Goal: Task Accomplishment & Management: Use online tool/utility

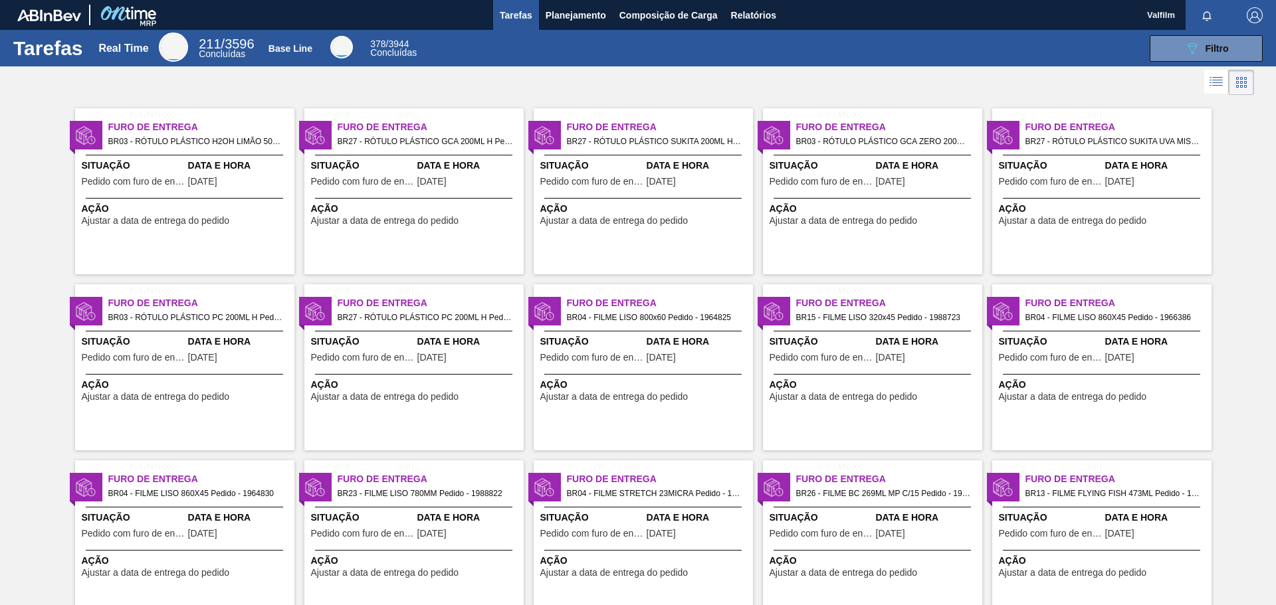
click at [665, 241] on div "Furo de Entrega BR27 - RÓTULO PLÁSTICO SUKITA 200ML H Pedido - 1983271 Situação…" at bounding box center [643, 191] width 219 height 166
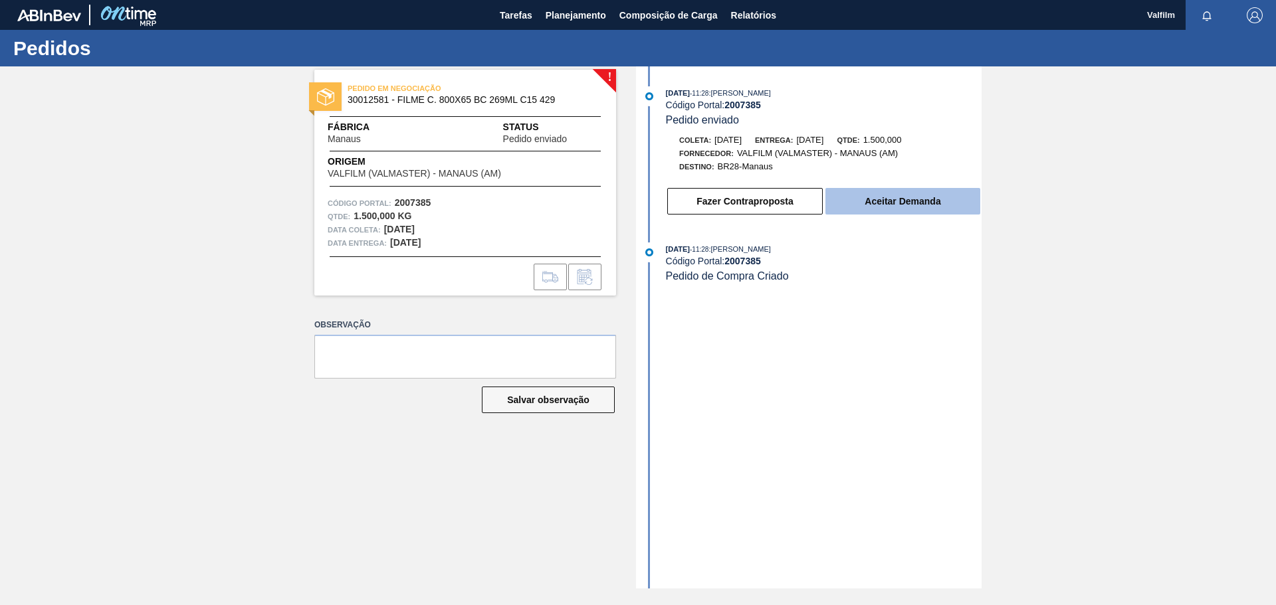
click at [899, 203] on button "Aceitar Demanda" at bounding box center [903, 201] width 155 height 27
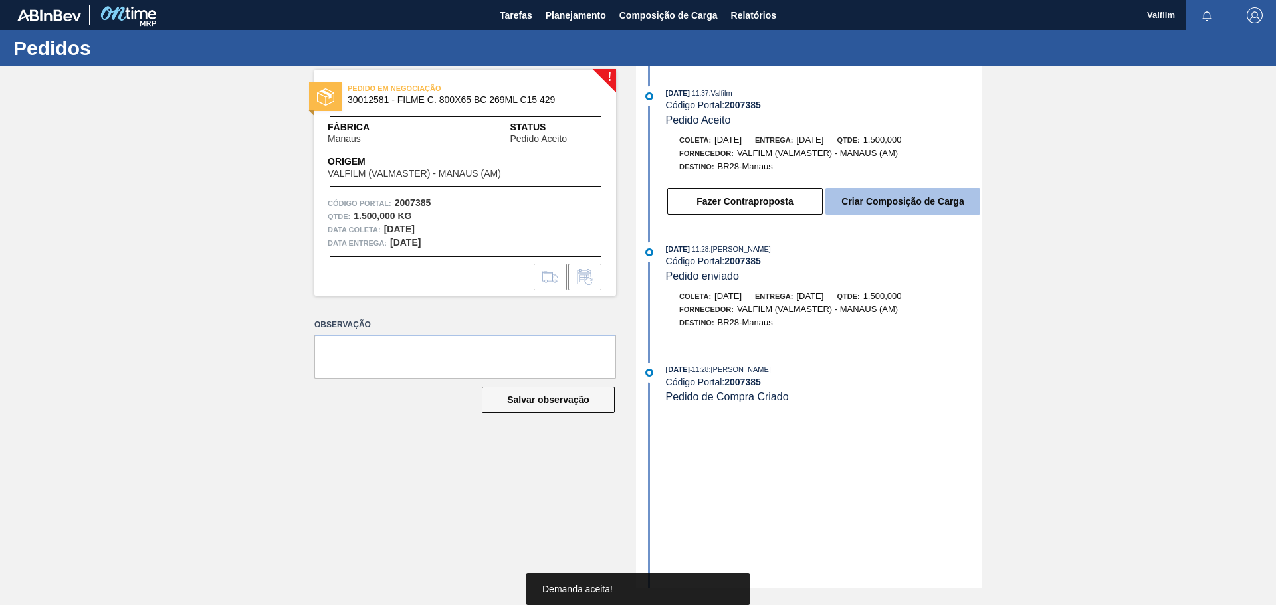
click at [885, 195] on button "Criar Composição de Carga" at bounding box center [903, 201] width 155 height 27
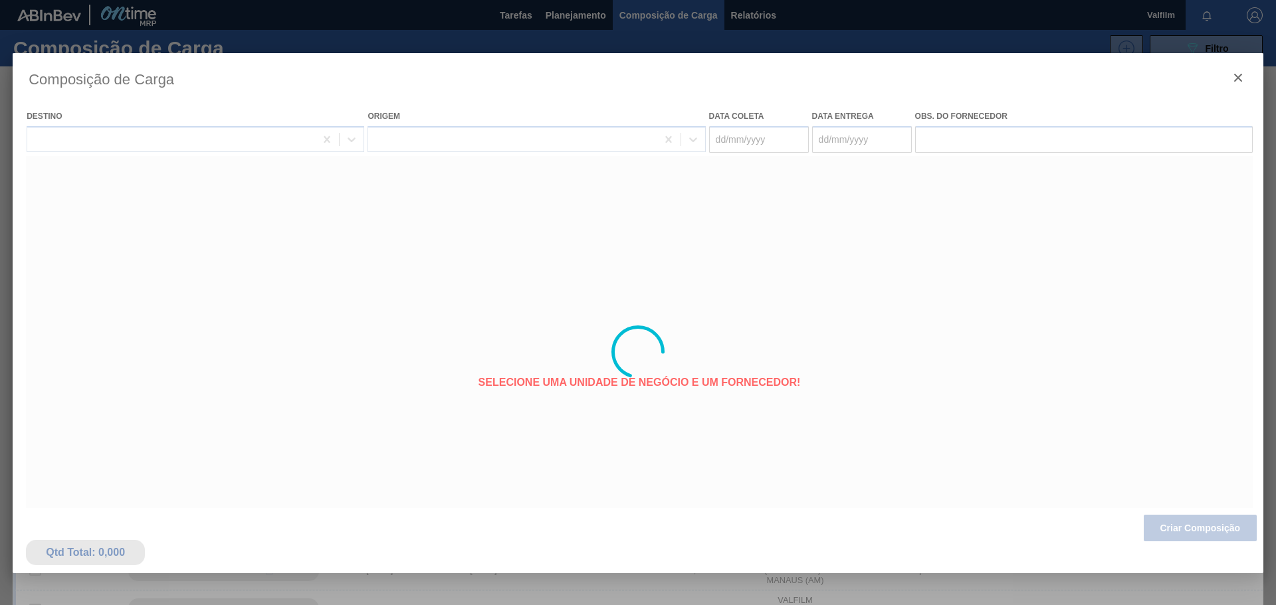
type coleta "[DATE]"
type entrega "[DATE]"
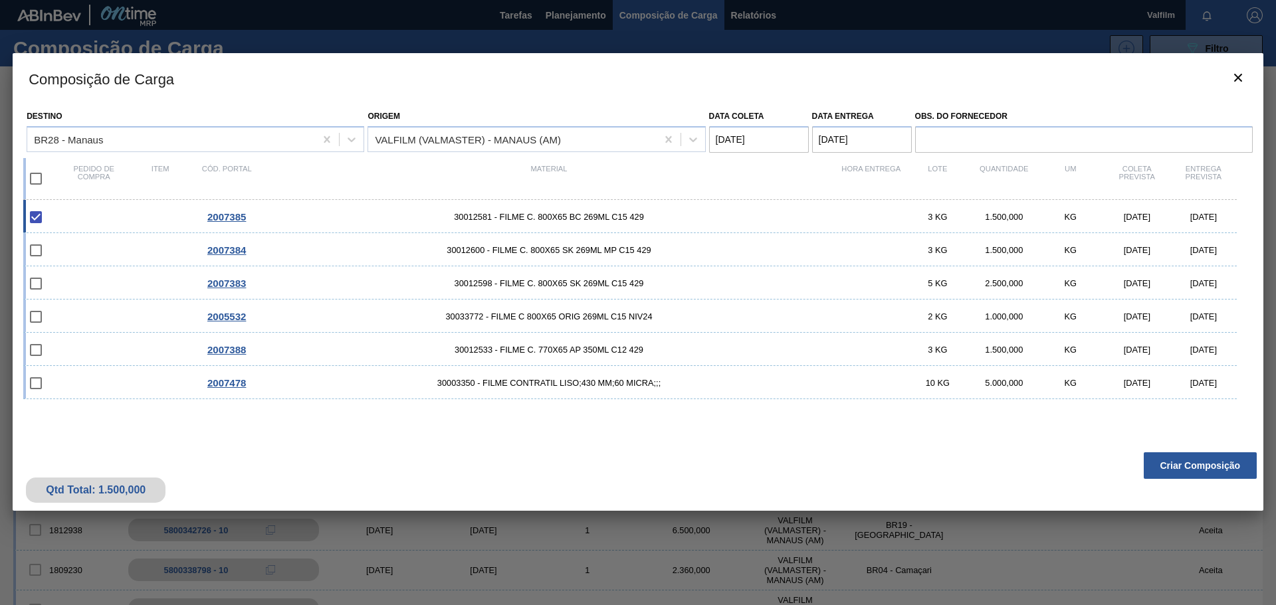
drag, startPoint x: 831, startPoint y: 136, endPoint x: 800, endPoint y: 128, distance: 32.1
click at [810, 131] on div "Destino BR28 - Manaus Origem VALFILM (VALMASTER) - MANAUS (AM) Data [PERSON_NAM…" at bounding box center [638, 128] width 1230 height 49
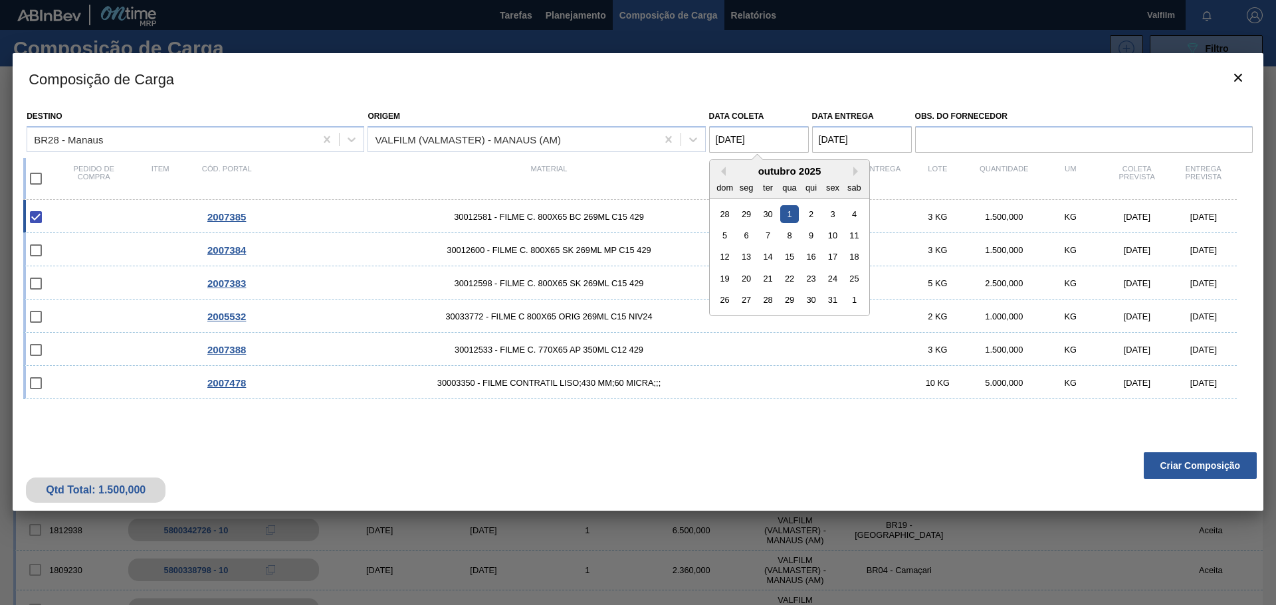
drag, startPoint x: 767, startPoint y: 133, endPoint x: 731, endPoint y: 139, distance: 36.4
click at [766, 134] on coleta "[DATE]" at bounding box center [759, 139] width 100 height 27
click at [747, 235] on div "6" at bounding box center [746, 236] width 18 height 18
type coleta "[DATE]"
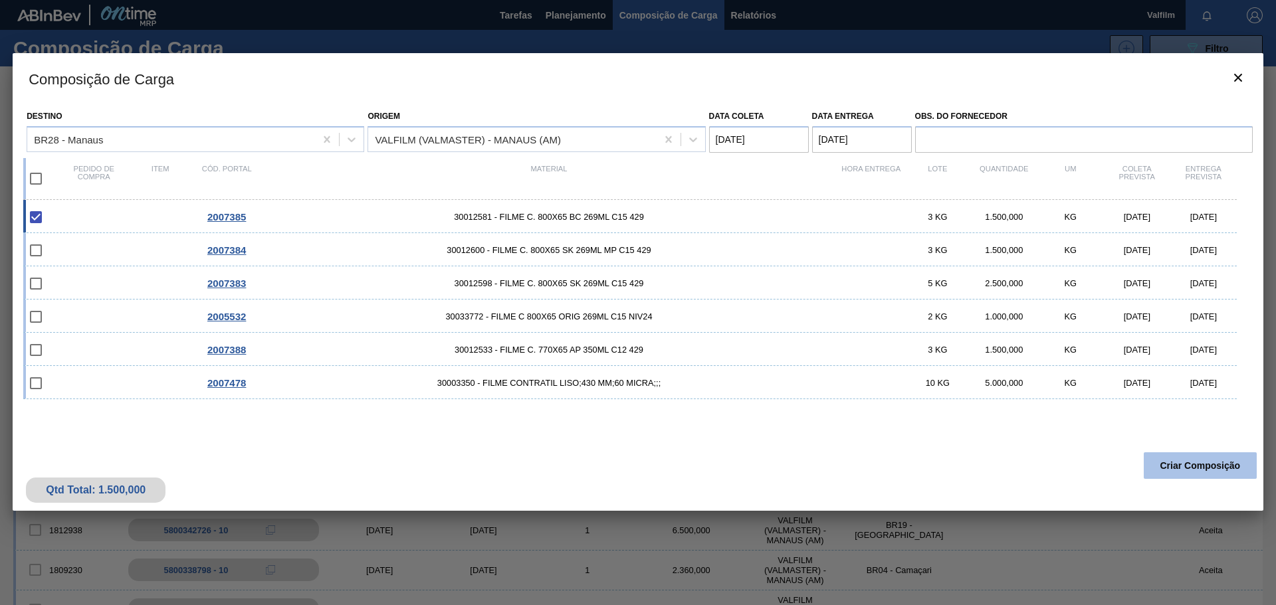
click at [1252, 461] on button "Criar Composição" at bounding box center [1200, 466] width 113 height 27
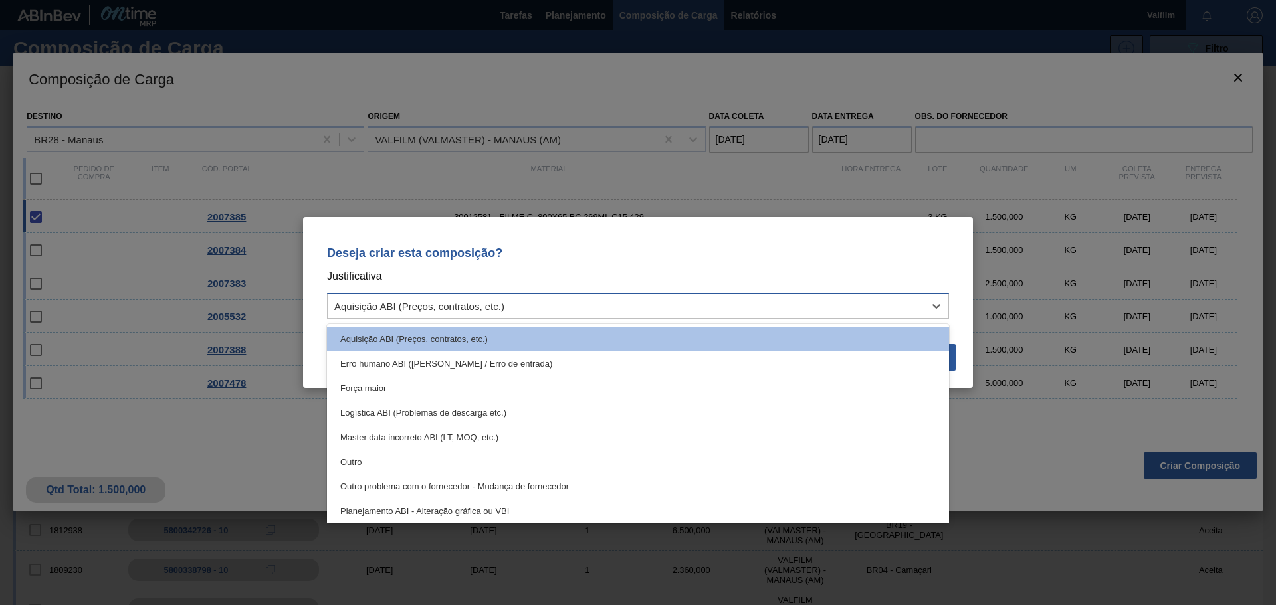
click at [852, 313] on div "Aquisição ABI (Preços, contratos, etc.)" at bounding box center [626, 306] width 596 height 19
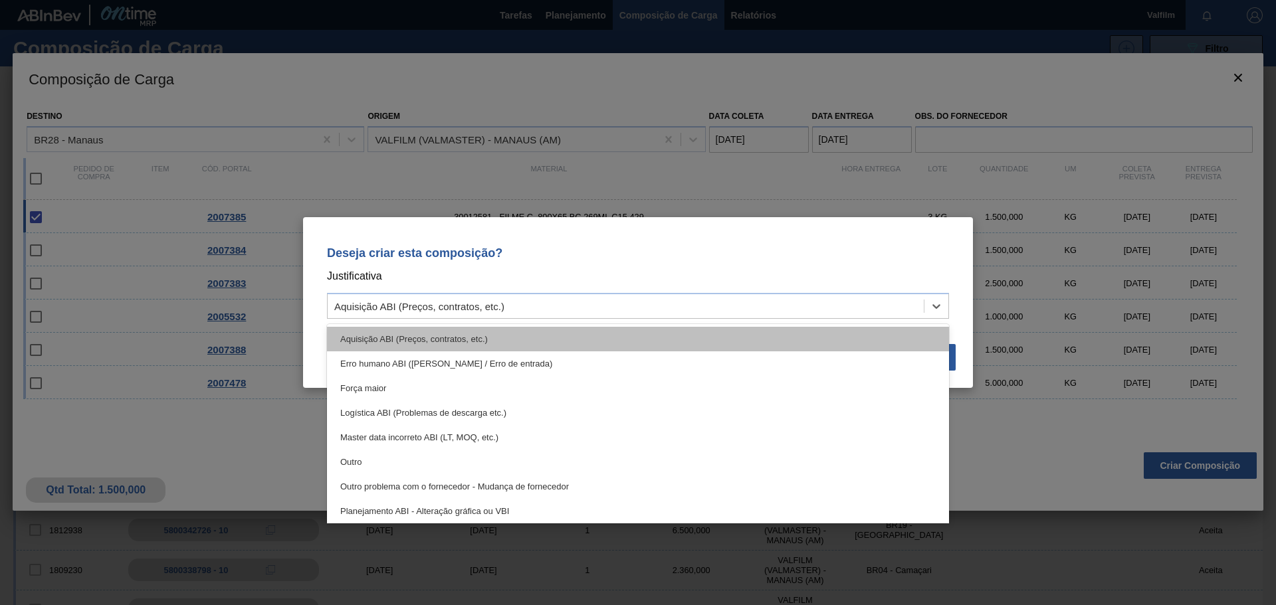
click at [864, 344] on div "Aquisição ABI (Preços, contratos, etc.)" at bounding box center [638, 339] width 622 height 25
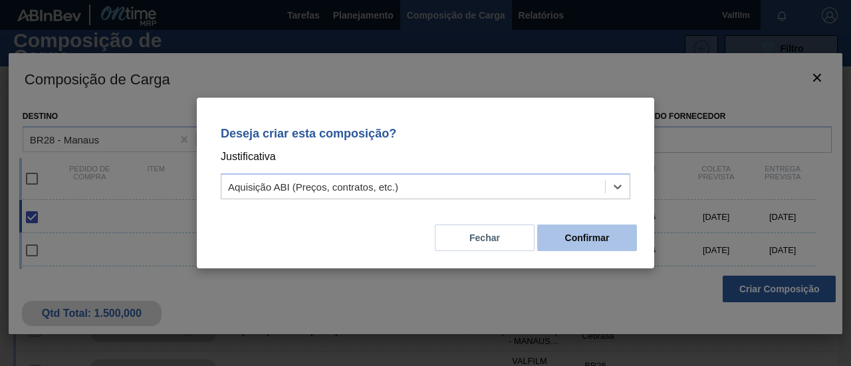
drag, startPoint x: 569, startPoint y: 253, endPoint x: 570, endPoint y: 246, distance: 6.8
click at [570, 252] on div "Deseja criar esta composição? Justificativa option Aquisição ABI (Preços, contr…" at bounding box center [425, 183] width 457 height 171
click at [572, 245] on button "Confirmar" at bounding box center [587, 238] width 100 height 27
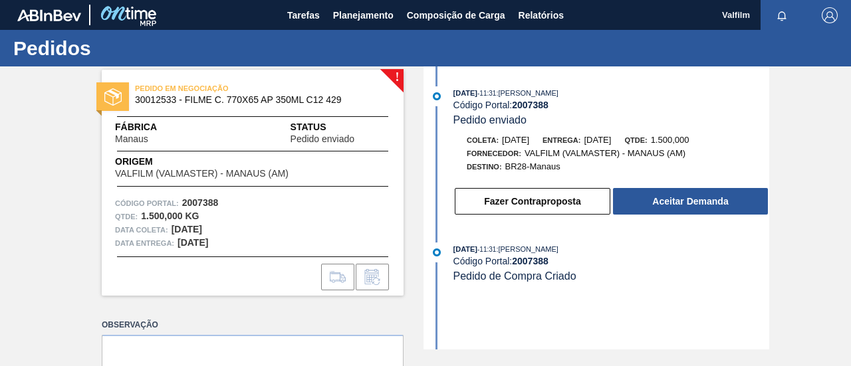
click at [681, 216] on div "Fazer Contraproposta Aceitar Demanda" at bounding box center [611, 201] width 316 height 29
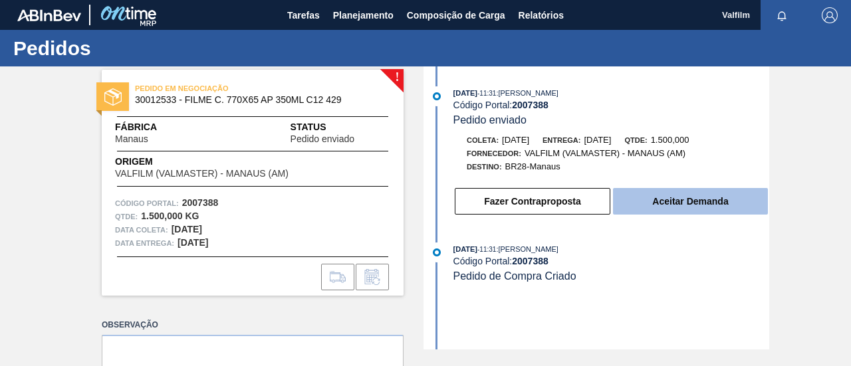
click at [678, 204] on button "Aceitar Demanda" at bounding box center [690, 201] width 155 height 27
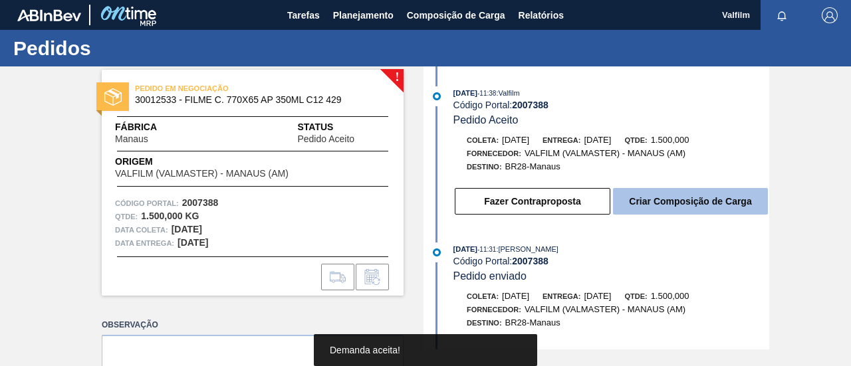
click at [678, 205] on button "Criar Composição de Carga" at bounding box center [690, 201] width 155 height 27
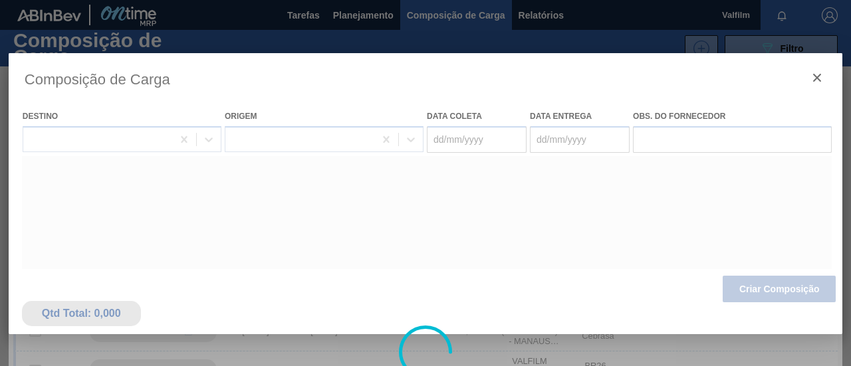
type coleta "[DATE]"
type entrega "[DATE]"
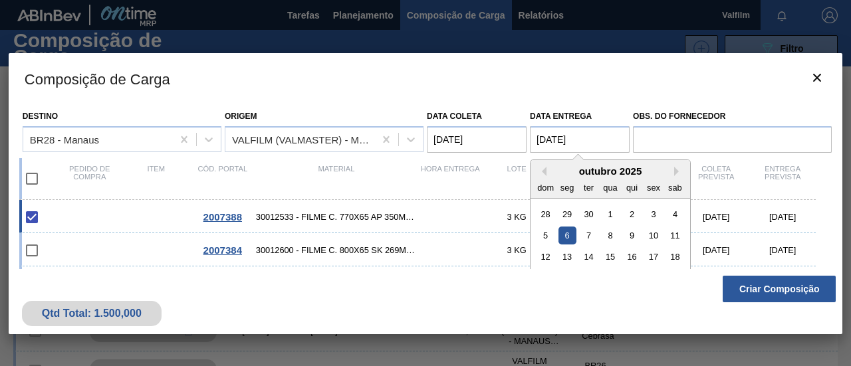
drag, startPoint x: 587, startPoint y: 140, endPoint x: 513, endPoint y: 133, distance: 74.1
click at [516, 134] on div "Destino BR28 - Manaus Origem VALFILM (VALMASTER) - MANAUS (AM) Data coleta 01/1…" at bounding box center [425, 128] width 812 height 49
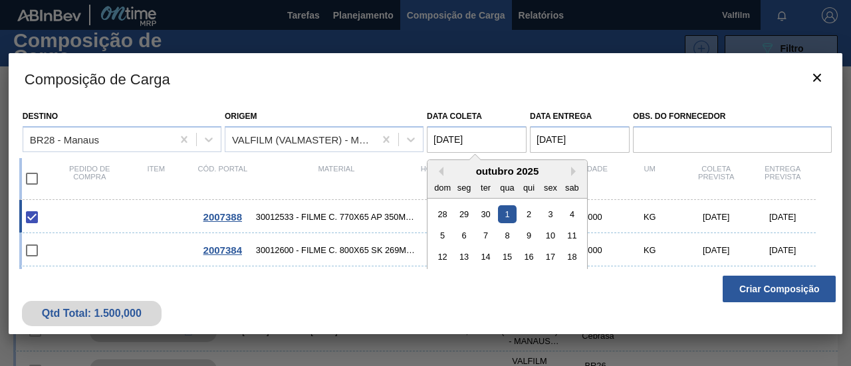
click at [451, 134] on coleta "[DATE]" at bounding box center [477, 139] width 100 height 27
click at [461, 136] on coleta "[DATE]" at bounding box center [477, 139] width 100 height 27
drag, startPoint x: 481, startPoint y: 136, endPoint x: 403, endPoint y: 128, distance: 77.5
click at [401, 127] on div "Destino BR28 - Manaus Origem VALFILM (VALMASTER) - MANAUS (AM) Data coleta 01/1…" at bounding box center [425, 128] width 812 height 49
paste coleta "6"
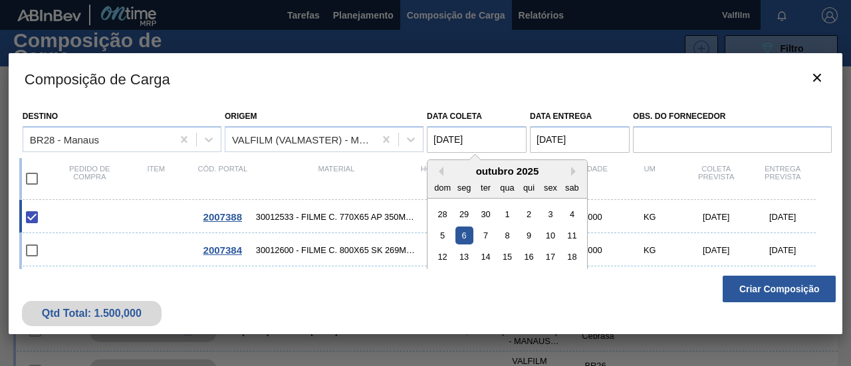
type coleta "[DATE]"
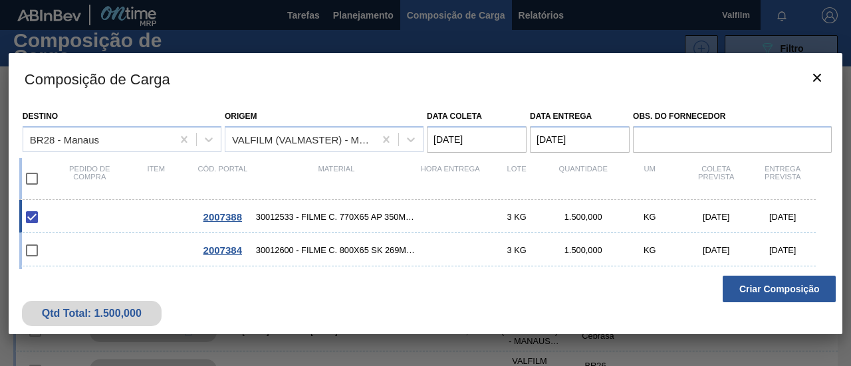
click at [767, 275] on div "Qtd Total: 1.500,000 Criar Composição" at bounding box center [425, 301] width 833 height 65
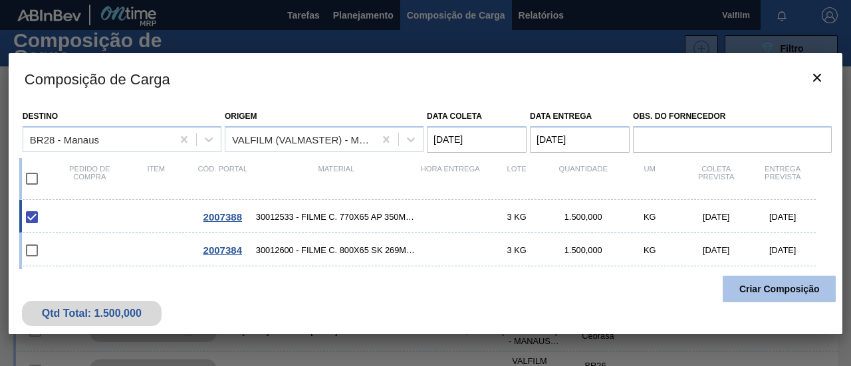
click at [770, 284] on button "Criar Composição" at bounding box center [778, 289] width 113 height 27
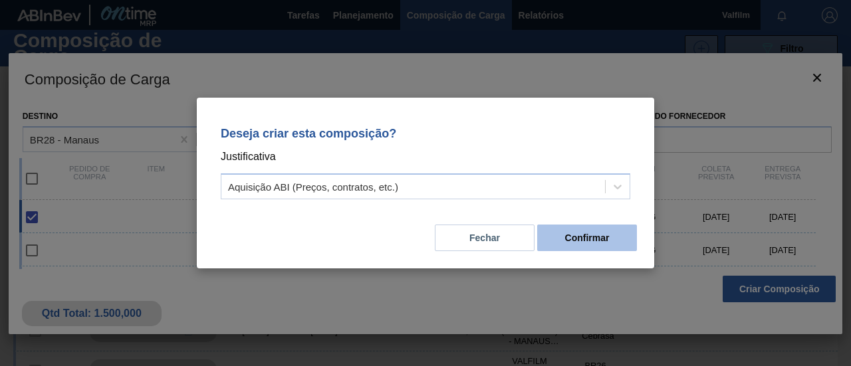
click at [631, 245] on button "Confirmar" at bounding box center [587, 238] width 100 height 27
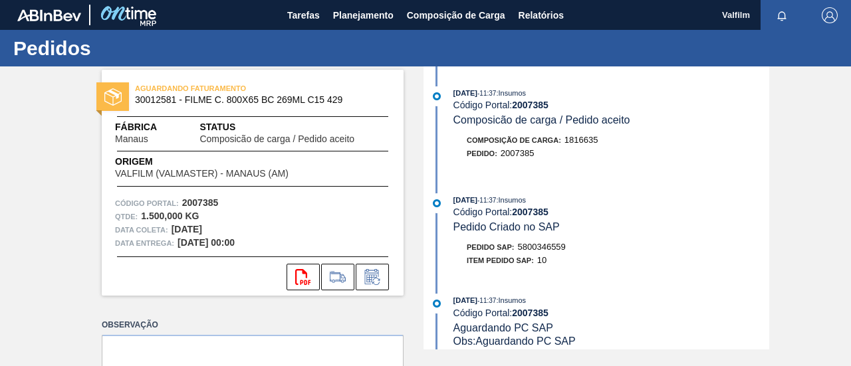
click at [540, 252] on span "5800346559" at bounding box center [542, 247] width 48 height 10
drag, startPoint x: 566, startPoint y: 247, endPoint x: 517, endPoint y: 248, distance: 48.5
click at [517, 248] on div "Pedido SAP: 5800346559" at bounding box center [516, 247] width 99 height 13
copy span "5800346559"
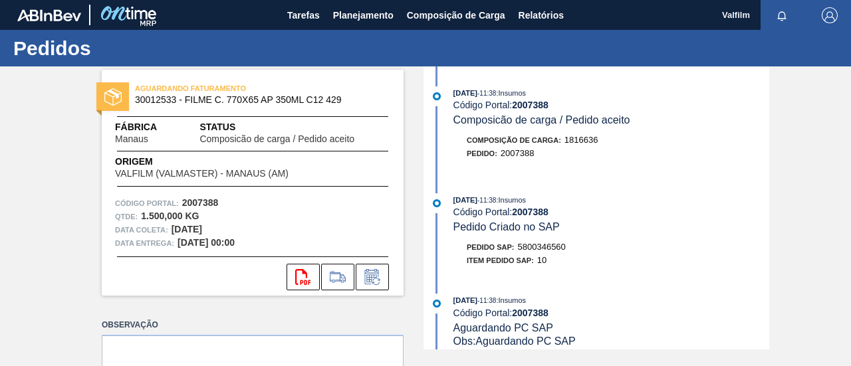
click at [558, 248] on span "5800346560" at bounding box center [542, 247] width 48 height 10
click at [558, 249] on span "5800346560" at bounding box center [542, 247] width 48 height 10
copy span "5800346560"
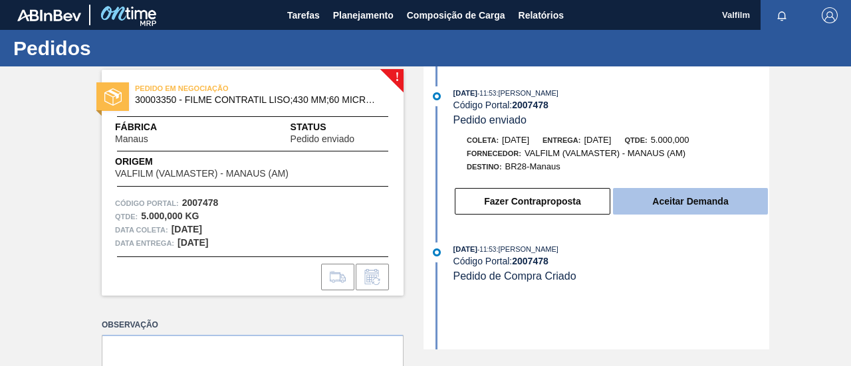
click at [646, 191] on button "Aceitar Demanda" at bounding box center [690, 201] width 155 height 27
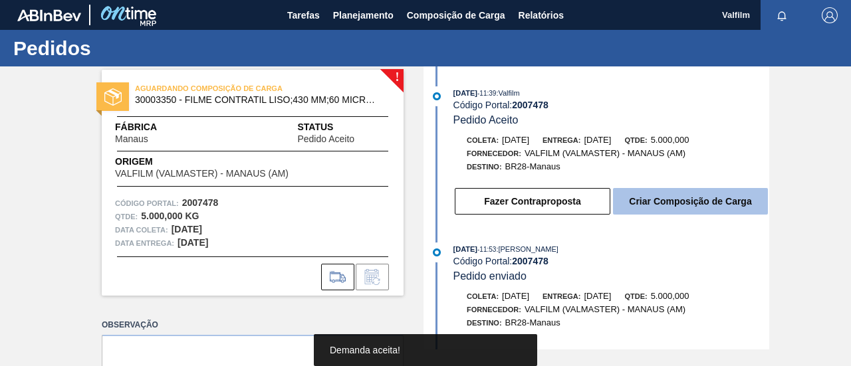
click at [642, 200] on button "Criar Composição de Carga" at bounding box center [690, 201] width 155 height 27
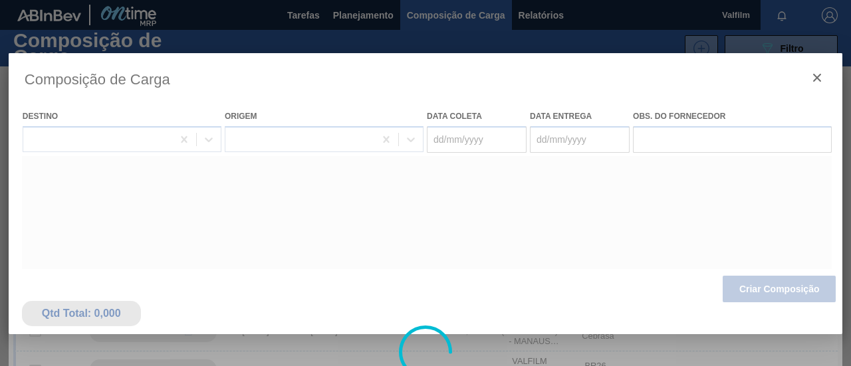
type coleta "[DATE]"
type entrega "[DATE]"
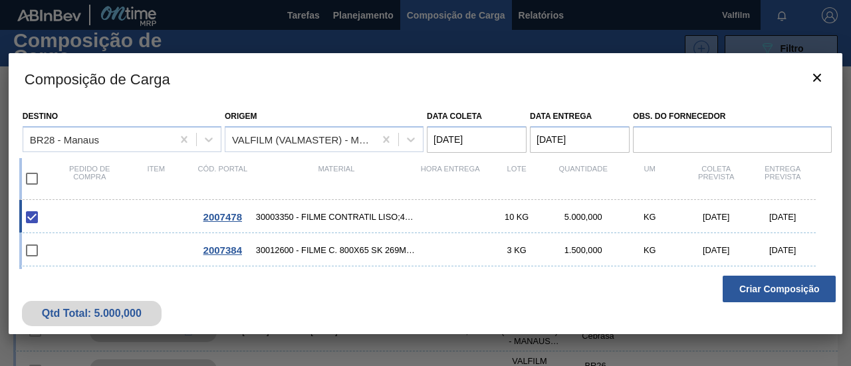
click at [568, 141] on entrega "[DATE]" at bounding box center [580, 139] width 100 height 27
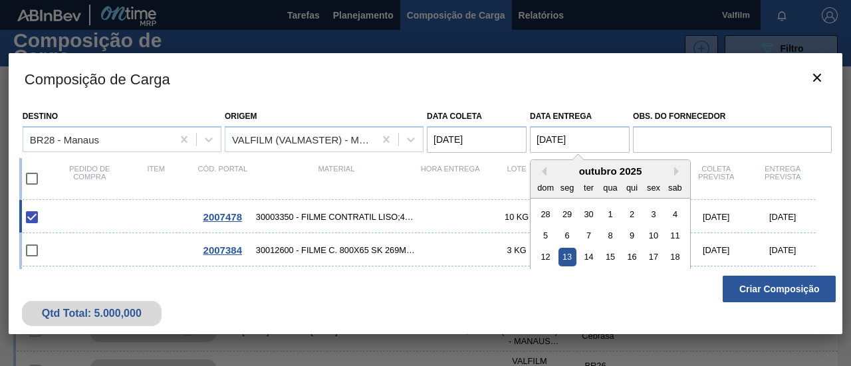
drag, startPoint x: 584, startPoint y: 139, endPoint x: 530, endPoint y: 136, distance: 53.2
click at [530, 136] on entrega "[DATE]" at bounding box center [580, 139] width 100 height 27
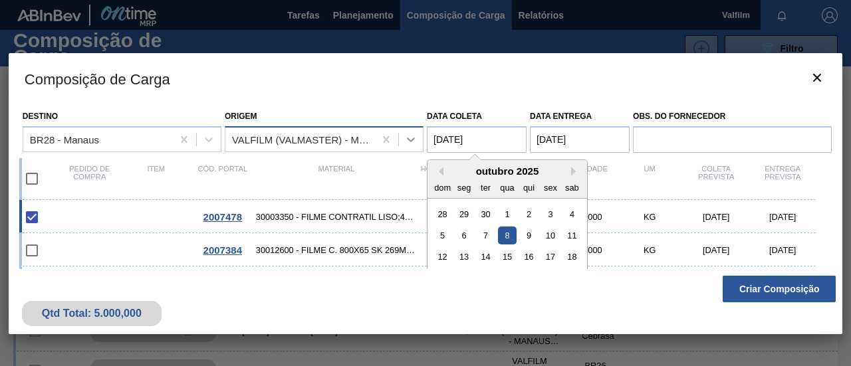
drag, startPoint x: 443, startPoint y: 134, endPoint x: 421, endPoint y: 144, distance: 23.5
click at [413, 133] on div "Destino BR28 - Manaus Origem VALFILM (VALMASTER) - MANAUS (AM) Data coleta 08/1…" at bounding box center [425, 128] width 812 height 49
paste coleta "13"
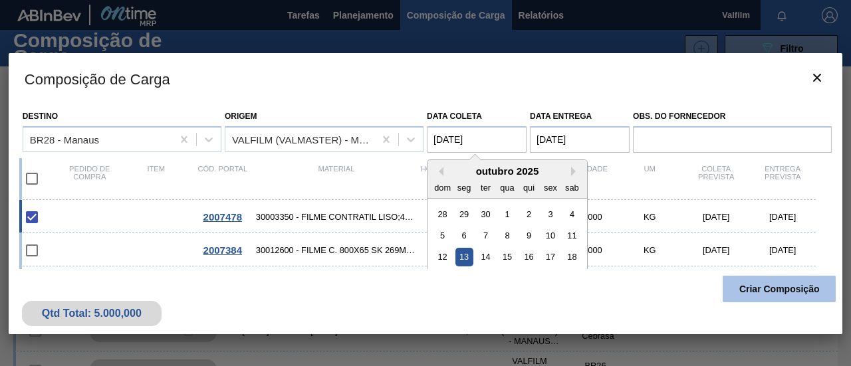
type coleta "13/10/2025"
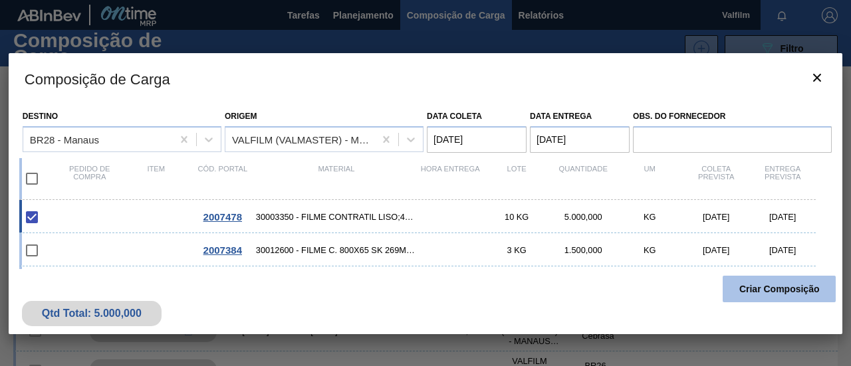
click at [737, 292] on button "Criar Composição" at bounding box center [778, 289] width 113 height 27
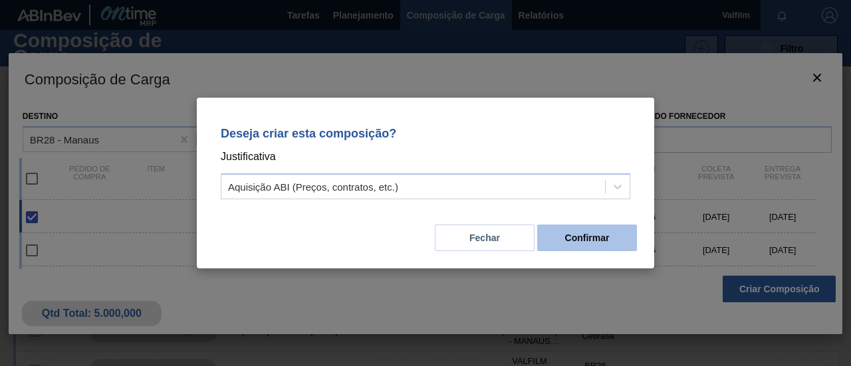
click at [621, 244] on button "Confirmar" at bounding box center [587, 238] width 100 height 27
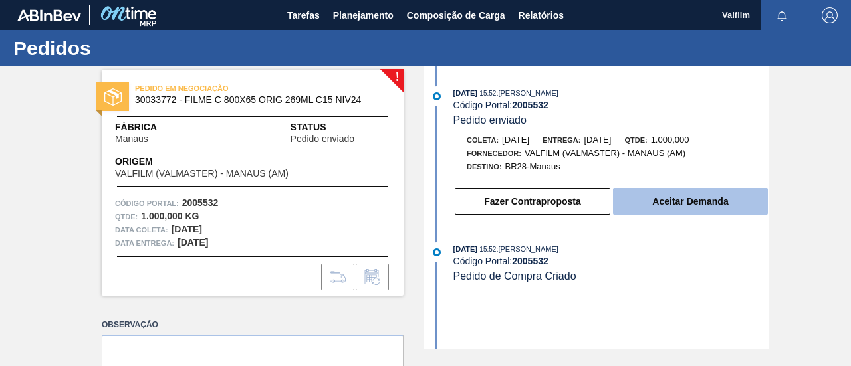
click at [653, 204] on button "Aceitar Demanda" at bounding box center [690, 201] width 155 height 27
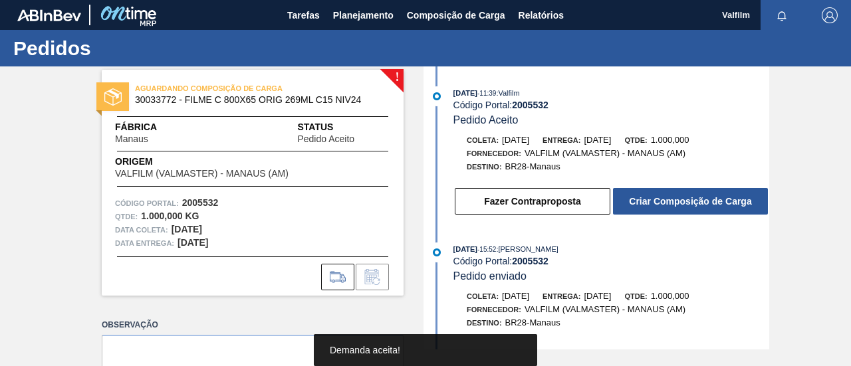
click at [652, 204] on button "Criar Composição de Carga" at bounding box center [690, 201] width 155 height 27
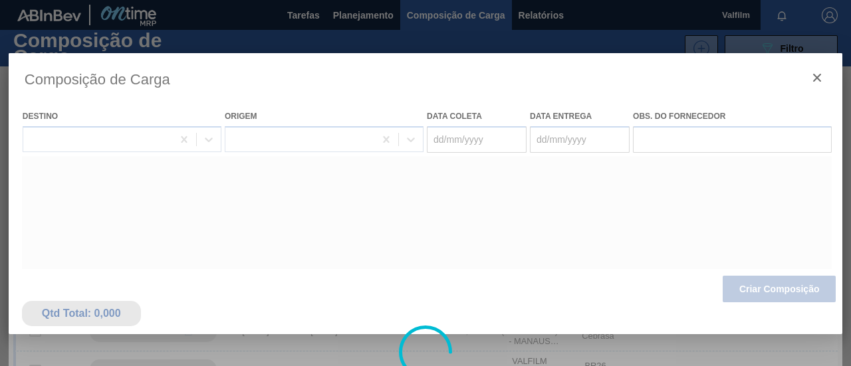
type coleta "[DATE]"
type entrega "[DATE]"
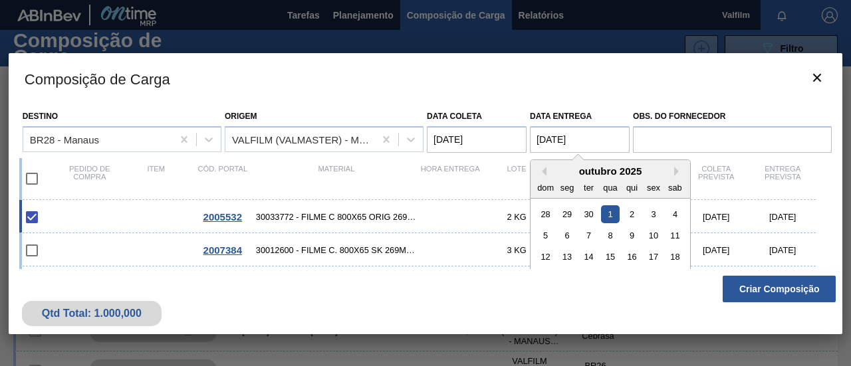
drag, startPoint x: 590, startPoint y: 141, endPoint x: 449, endPoint y: 134, distance: 141.1
click at [449, 133] on div "Destino BR28 - Manaus Origem VALFILM (VALMASTER) - [PERSON_NAME] (AM) Data [PER…" at bounding box center [425, 128] width 812 height 49
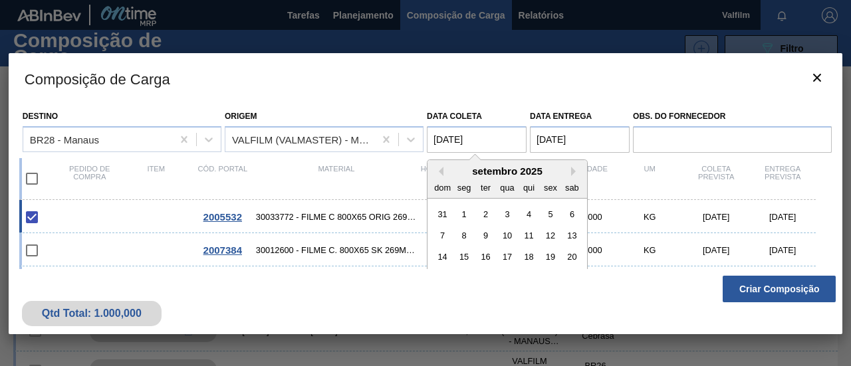
drag, startPoint x: 482, startPoint y: 146, endPoint x: 425, endPoint y: 143, distance: 57.2
click at [411, 136] on div "Destino BR28 - Manaus Origem VALFILM (VALMASTER) - [PERSON_NAME] (AM) Data [PER…" at bounding box center [425, 128] width 812 height 49
paste coleta "01/10"
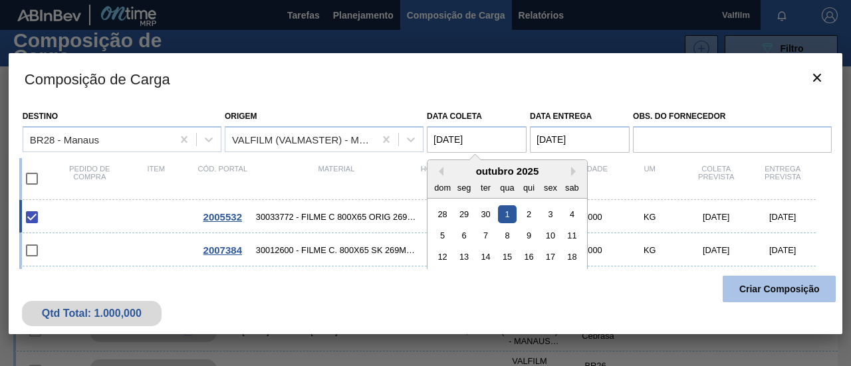
type coleta "[DATE]"
click at [755, 286] on button "Criar Composição" at bounding box center [778, 289] width 113 height 27
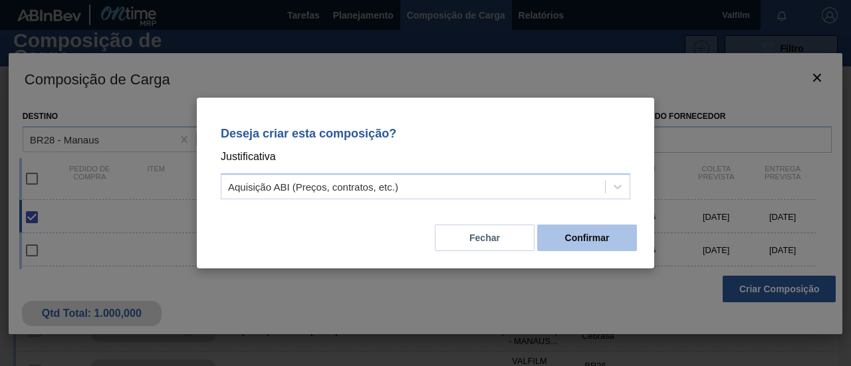
click at [611, 244] on button "Confirmar" at bounding box center [587, 238] width 100 height 27
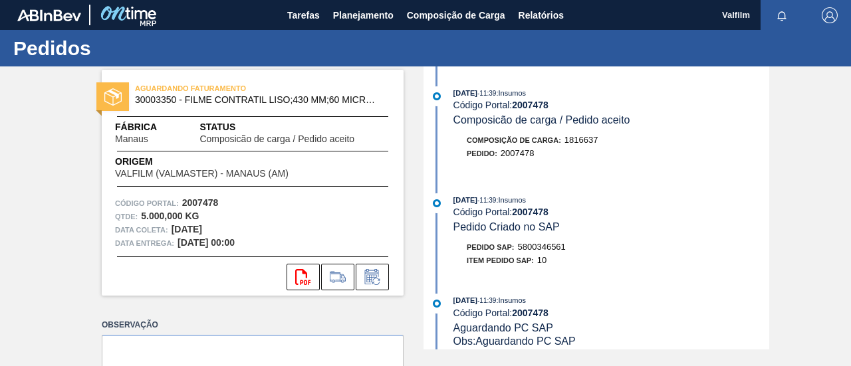
click at [557, 248] on span "5800346561" at bounding box center [542, 247] width 48 height 10
copy span "5800346561"
click at [545, 248] on span "5800346562" at bounding box center [542, 247] width 48 height 10
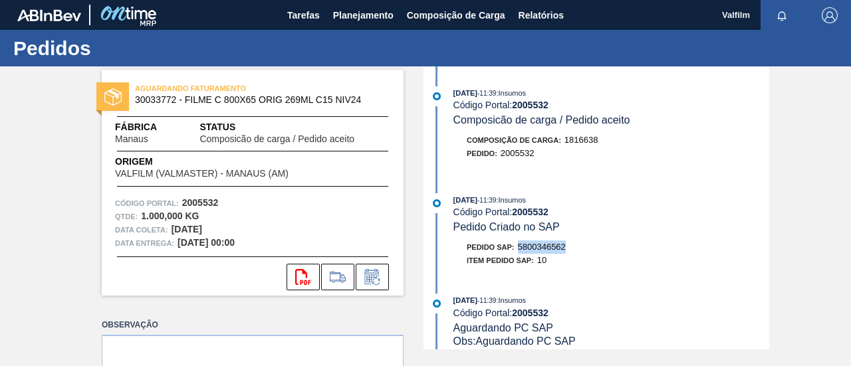
copy span "5800346562"
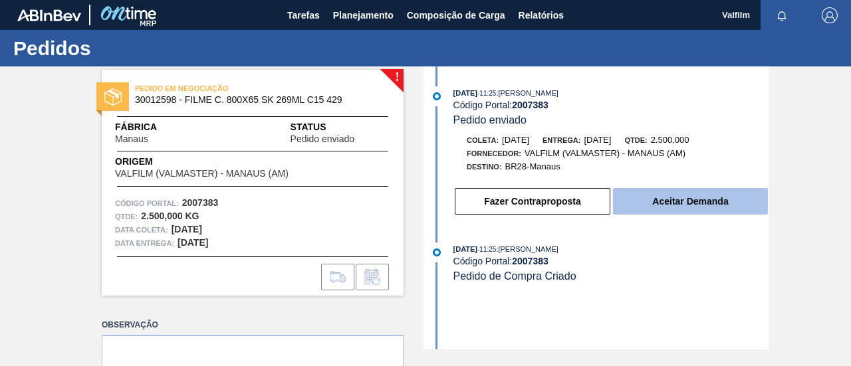
click at [720, 207] on button "Aceitar Demanda" at bounding box center [690, 201] width 155 height 27
click at [655, 189] on div "Fazer Contraproposta Aceitar Demanda" at bounding box center [598, 198] width 342 height 36
click at [657, 197] on button "Aceitar Demanda" at bounding box center [690, 201] width 155 height 27
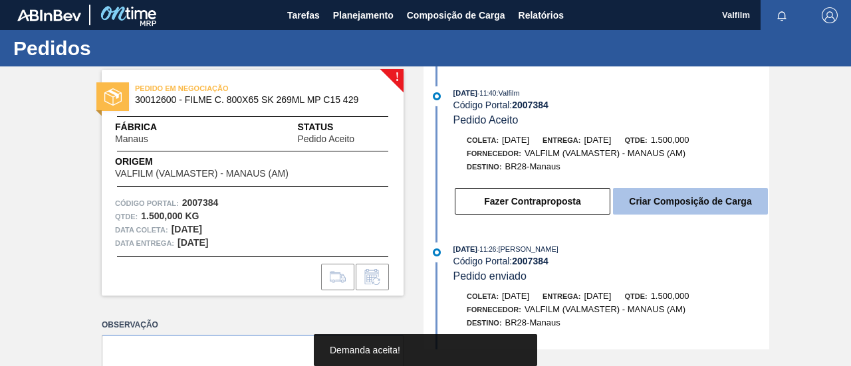
click at [654, 210] on button "Criar Composição de Carga" at bounding box center [690, 201] width 155 height 27
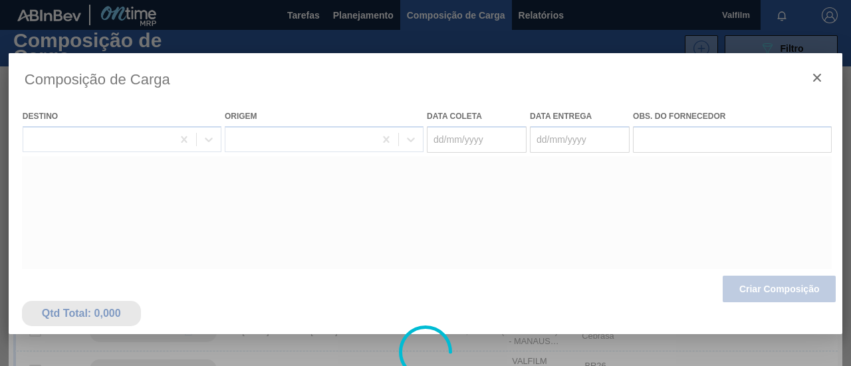
type coleta "[DATE]"
type entrega "[DATE]"
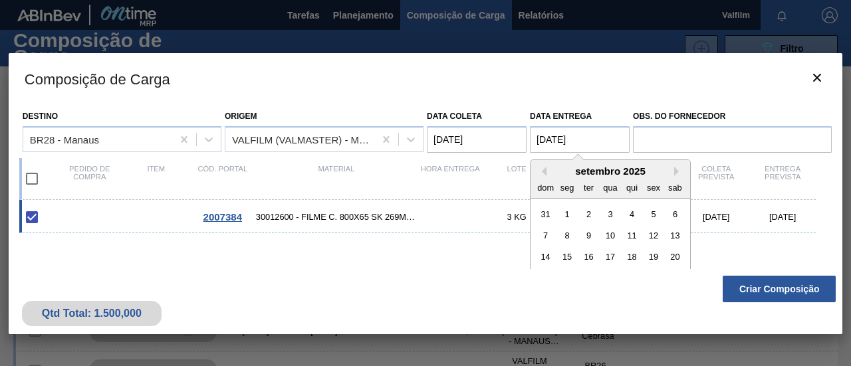
drag, startPoint x: 581, startPoint y: 136, endPoint x: 508, endPoint y: 136, distance: 72.5
click at [521, 132] on div "Destino BR28 - Manaus Origem VALFILM (VALMASTER) - [PERSON_NAME] (AM) Data [PER…" at bounding box center [425, 128] width 812 height 49
drag, startPoint x: 496, startPoint y: 138, endPoint x: 417, endPoint y: 122, distance: 79.9
click at [417, 122] on div "Destino BR28 - Manaus Origem VALFILM (VALMASTER) - [PERSON_NAME] (AM) Data [PER…" at bounding box center [425, 128] width 812 height 49
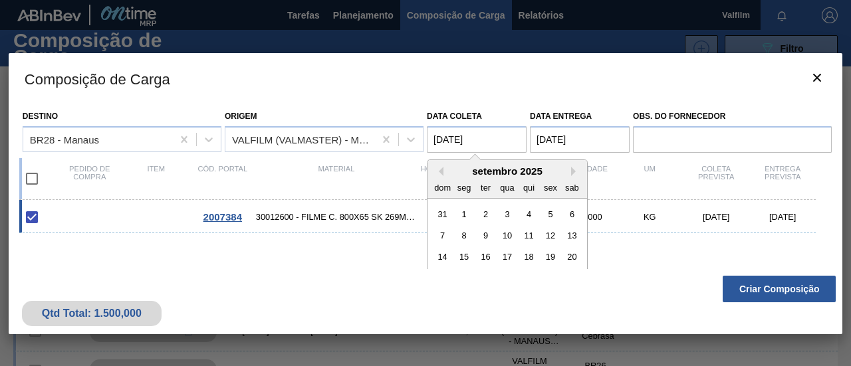
paste coleta "2"
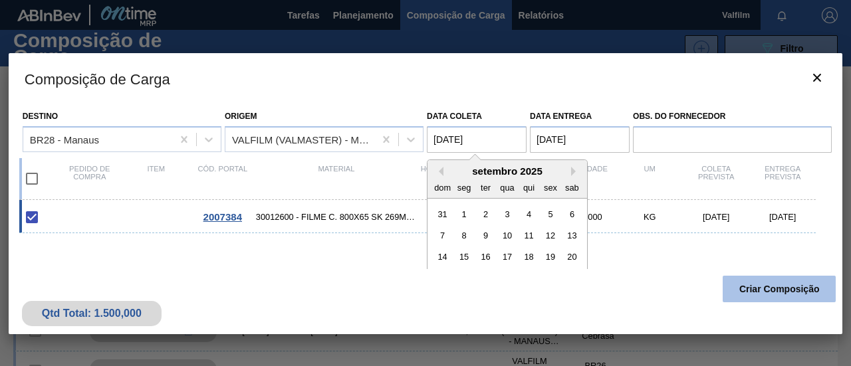
type coleta "[DATE]"
click at [774, 282] on button "Criar Composição" at bounding box center [778, 289] width 113 height 27
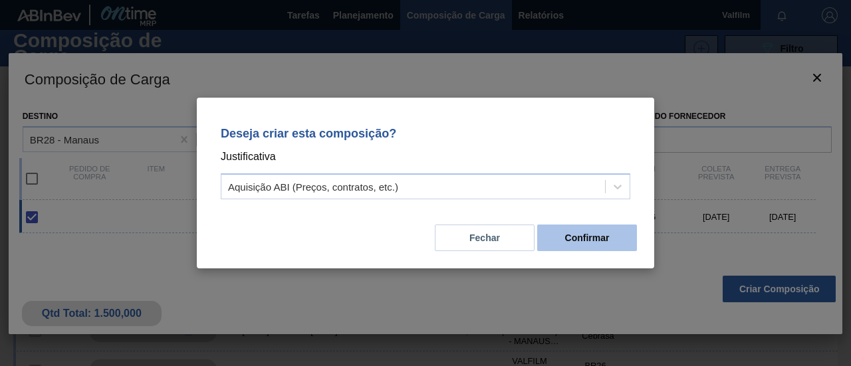
click at [617, 240] on button "Confirmar" at bounding box center [587, 238] width 100 height 27
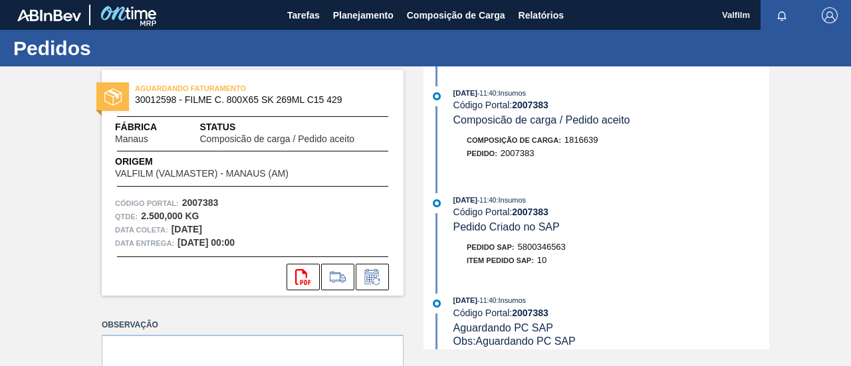
click at [555, 245] on span "5800346563" at bounding box center [542, 247] width 48 height 10
click at [554, 244] on span "5800346563" at bounding box center [542, 247] width 48 height 10
copy span "5800346563"
click at [538, 254] on div "Pedido SAP: 5800346564" at bounding box center [516, 247] width 99 height 13
click at [538, 252] on span "5800346564" at bounding box center [542, 247] width 48 height 10
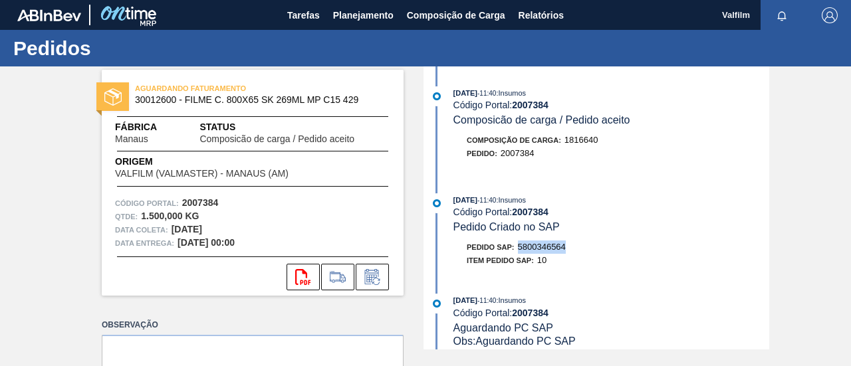
click at [538, 252] on span "5800346564" at bounding box center [542, 247] width 48 height 10
copy div "Pedido SAP: 5800346564"
click at [542, 249] on span "5800346564" at bounding box center [542, 247] width 48 height 10
click at [570, 253] on div "Pedido SAP: 5800346564" at bounding box center [611, 247] width 316 height 13
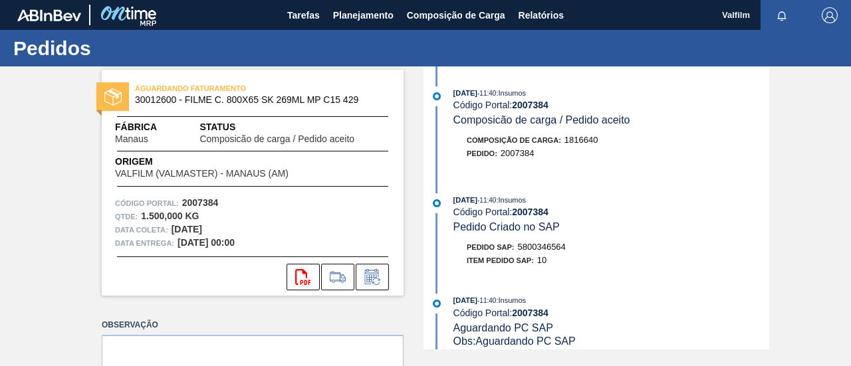
click at [551, 318] on div "Código Portal: 2007384" at bounding box center [611, 313] width 316 height 11
drag, startPoint x: 520, startPoint y: 249, endPoint x: 571, endPoint y: 252, distance: 51.2
click at [571, 251] on div "Pedido SAP: 5800346564" at bounding box center [611, 247] width 316 height 13
copy span "5800346564"
